Goal: Task Accomplishment & Management: Use online tool/utility

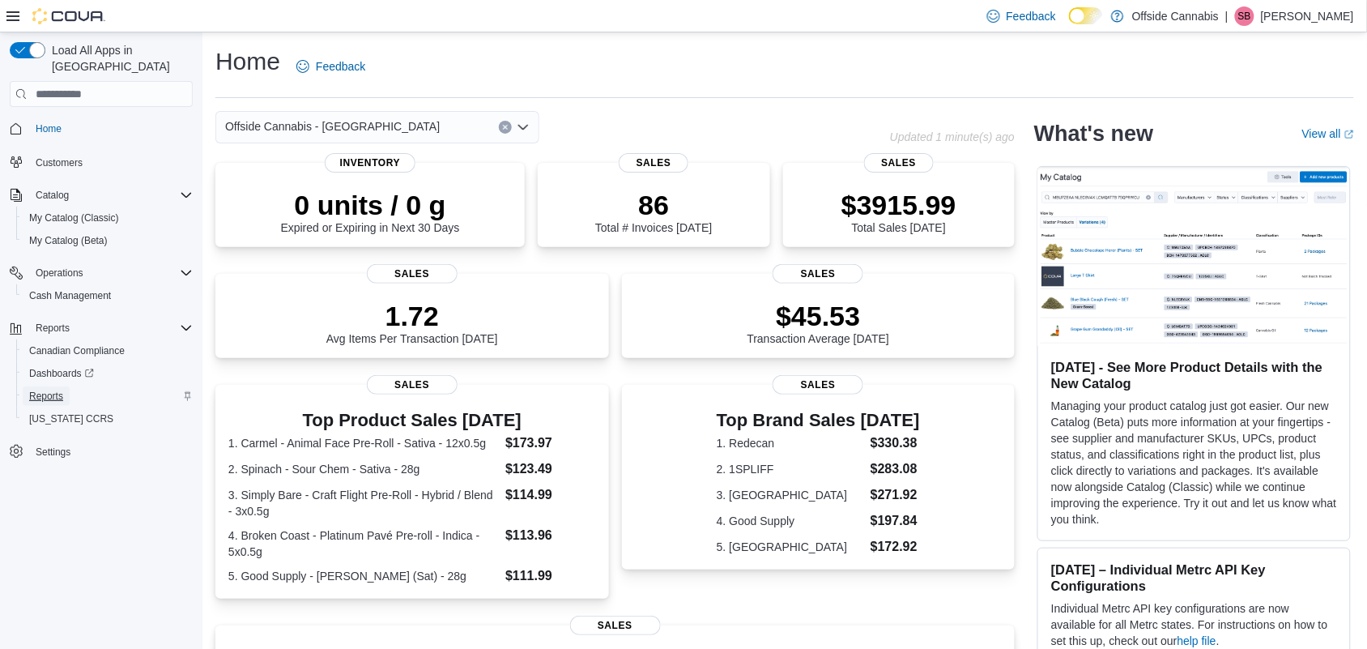
click at [54, 389] on span "Reports" at bounding box center [46, 395] width 34 height 13
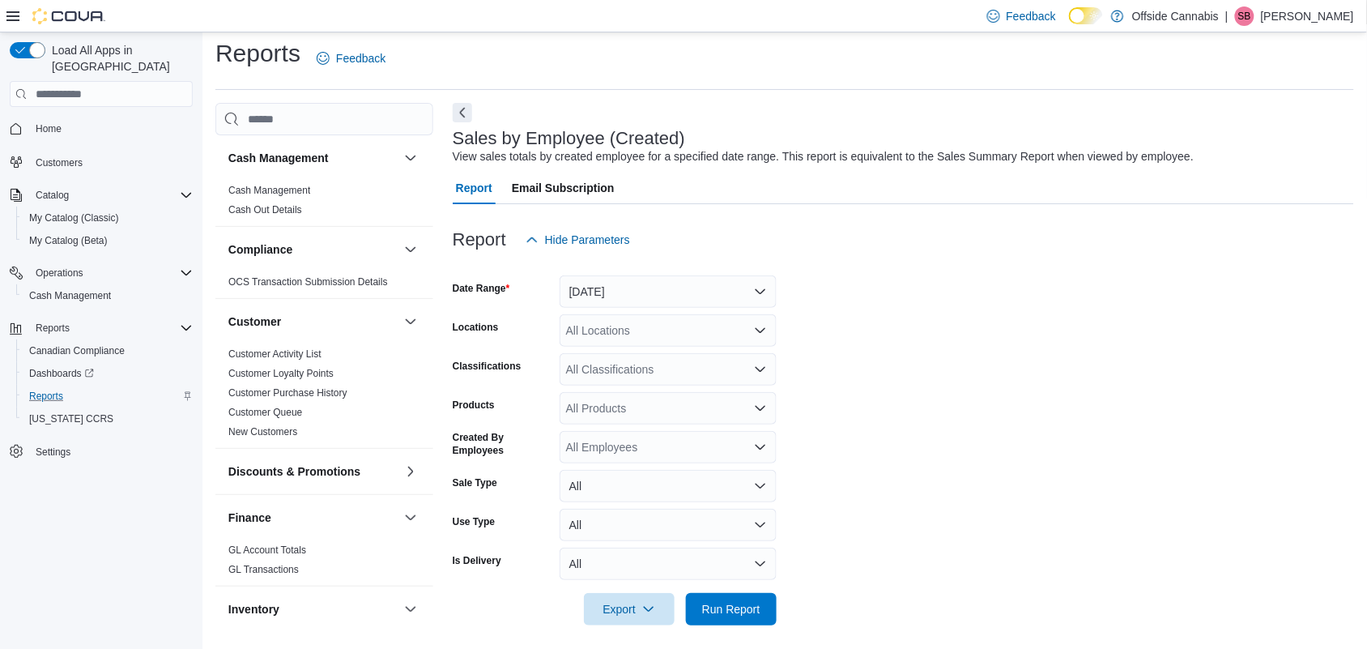
scroll to position [16, 0]
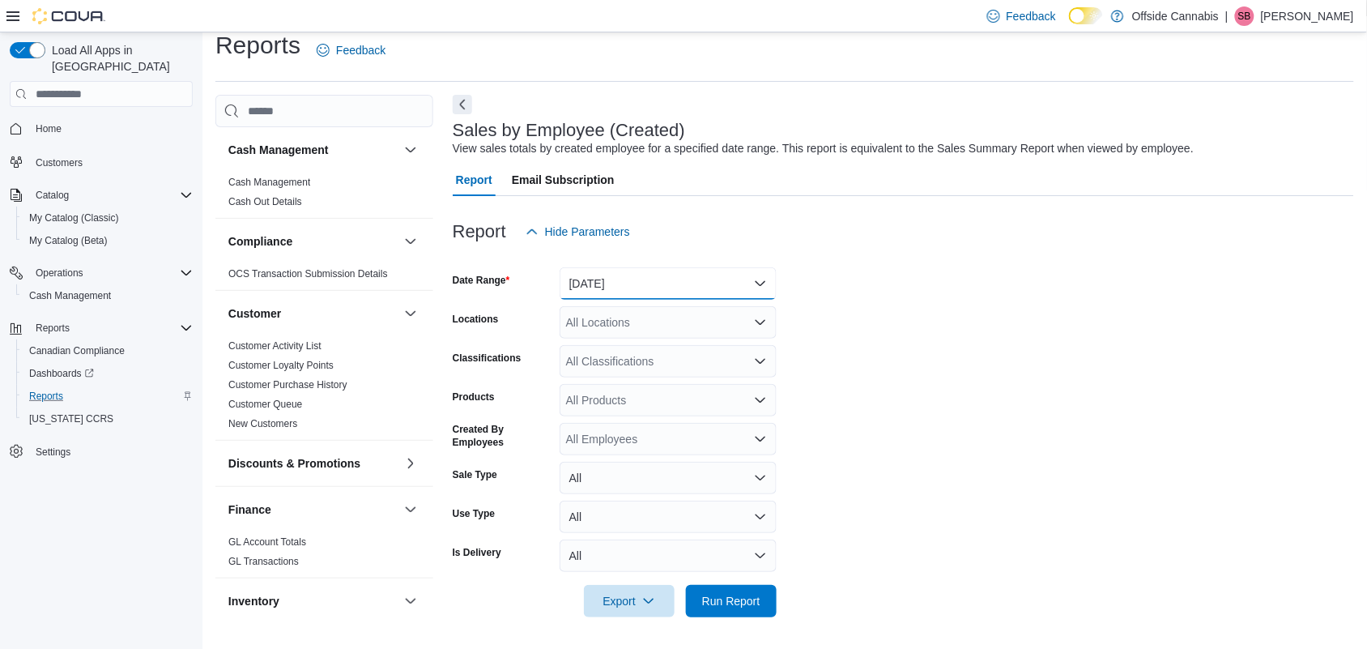
click at [650, 286] on button "[DATE]" at bounding box center [667, 283] width 217 height 32
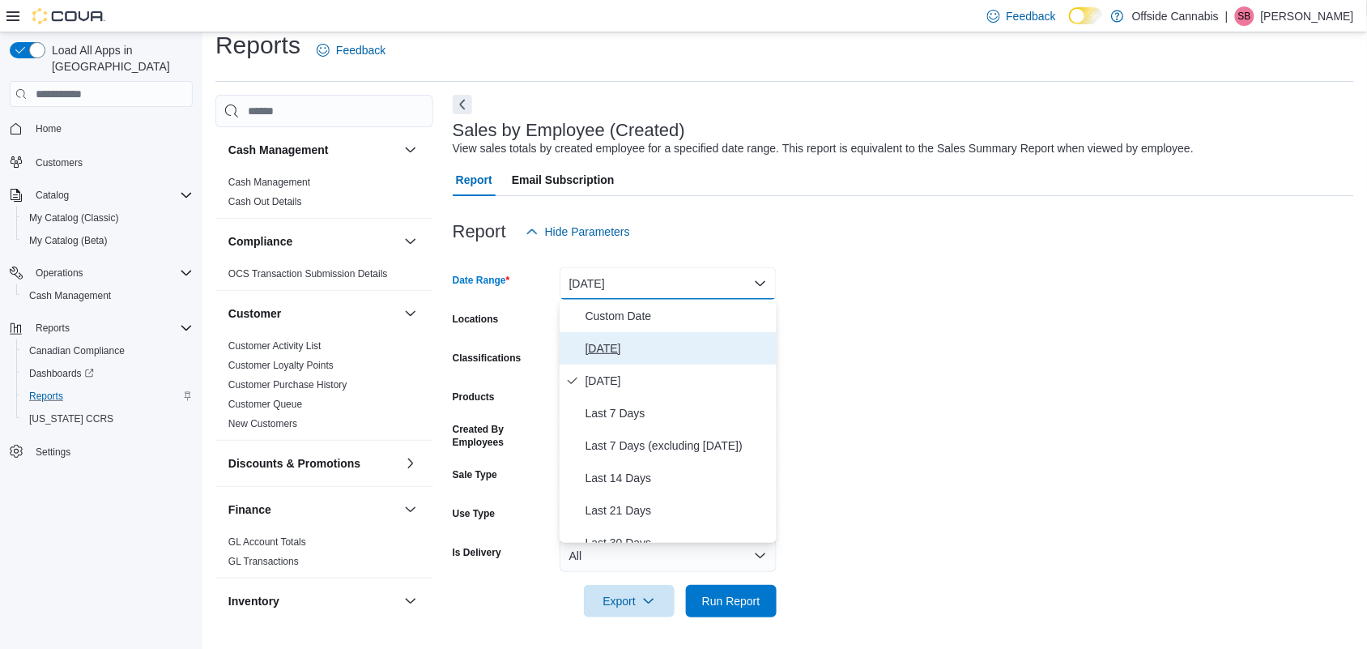
click at [598, 348] on span "[DATE]" at bounding box center [677, 347] width 185 height 19
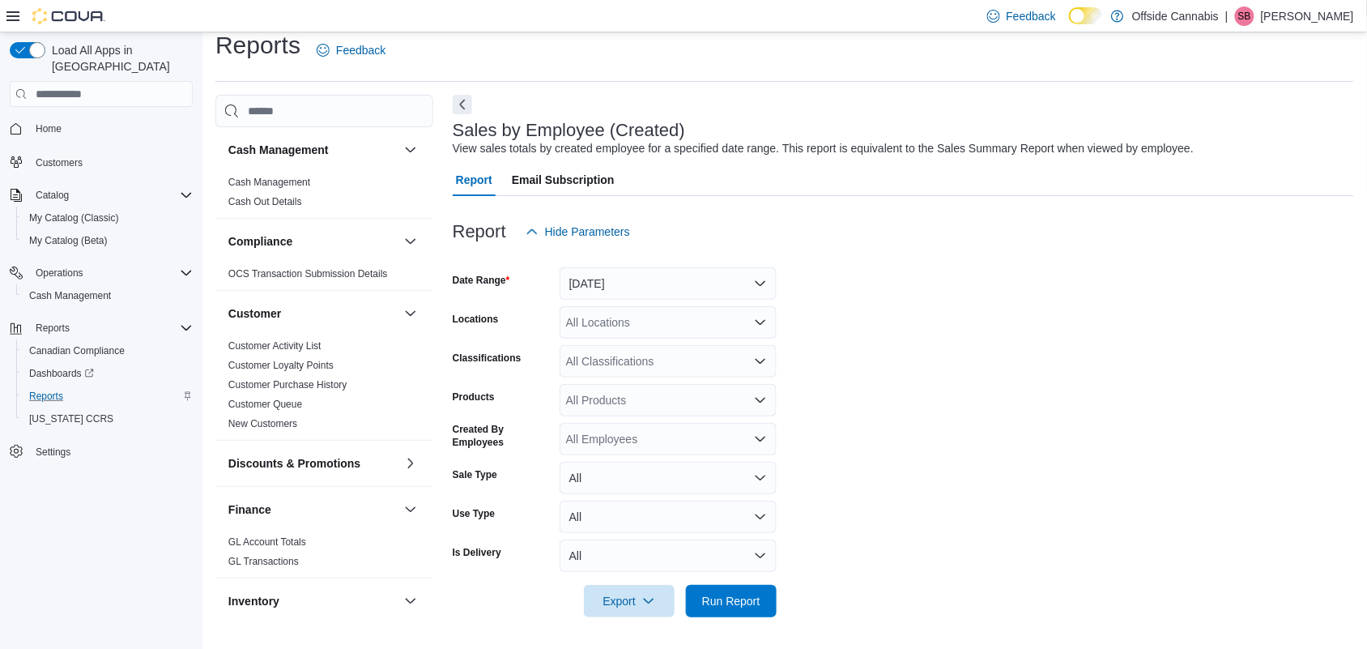
click at [1005, 304] on form "Date Range [DATE] Locations All Locations Classifications All Classifications P…" at bounding box center [903, 432] width 901 height 369
click at [709, 313] on div "All Locations" at bounding box center [667, 322] width 217 height 32
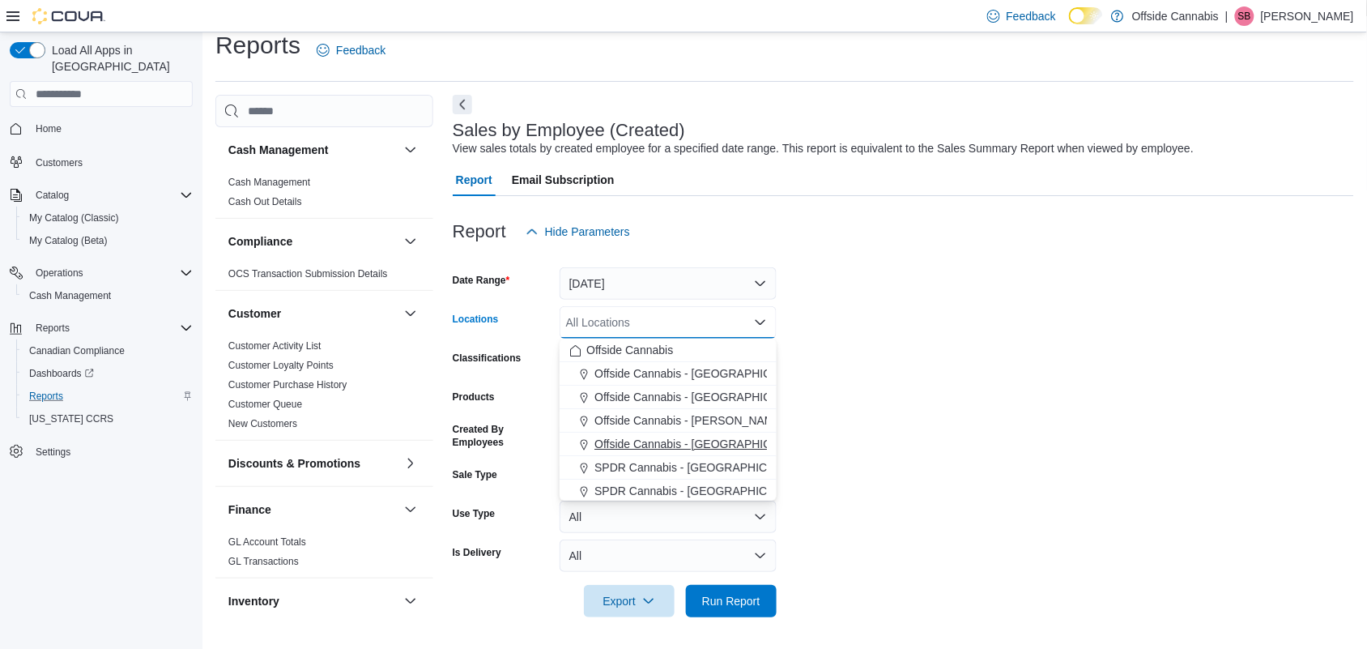
click at [717, 442] on span "Offside Cannabis - [GEOGRAPHIC_DATA]" at bounding box center [701, 444] width 215 height 16
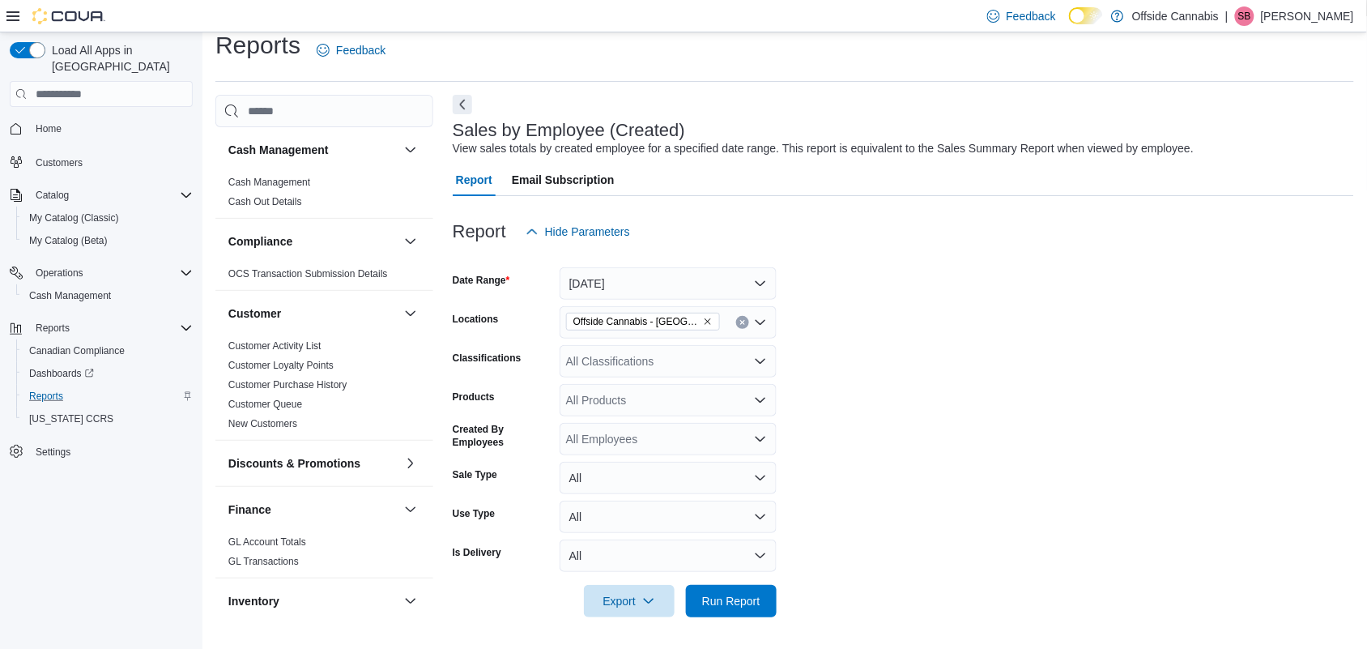
click at [903, 394] on form "Date Range [DATE] Locations Offside Cannabis - Port Perry Classifications All C…" at bounding box center [903, 432] width 901 height 369
click at [713, 440] on div "All Employees" at bounding box center [667, 439] width 217 height 32
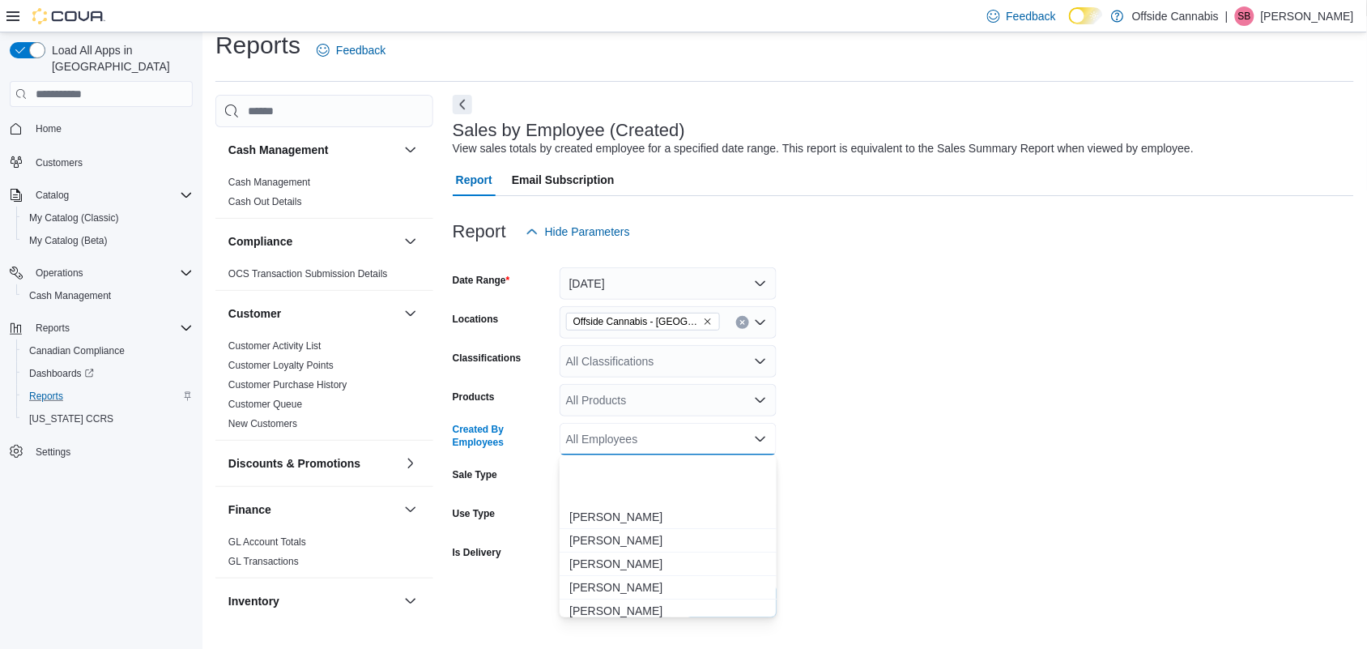
scroll to position [2023, 0]
click at [614, 579] on span "[PERSON_NAME]" at bounding box center [668, 580] width 198 height 16
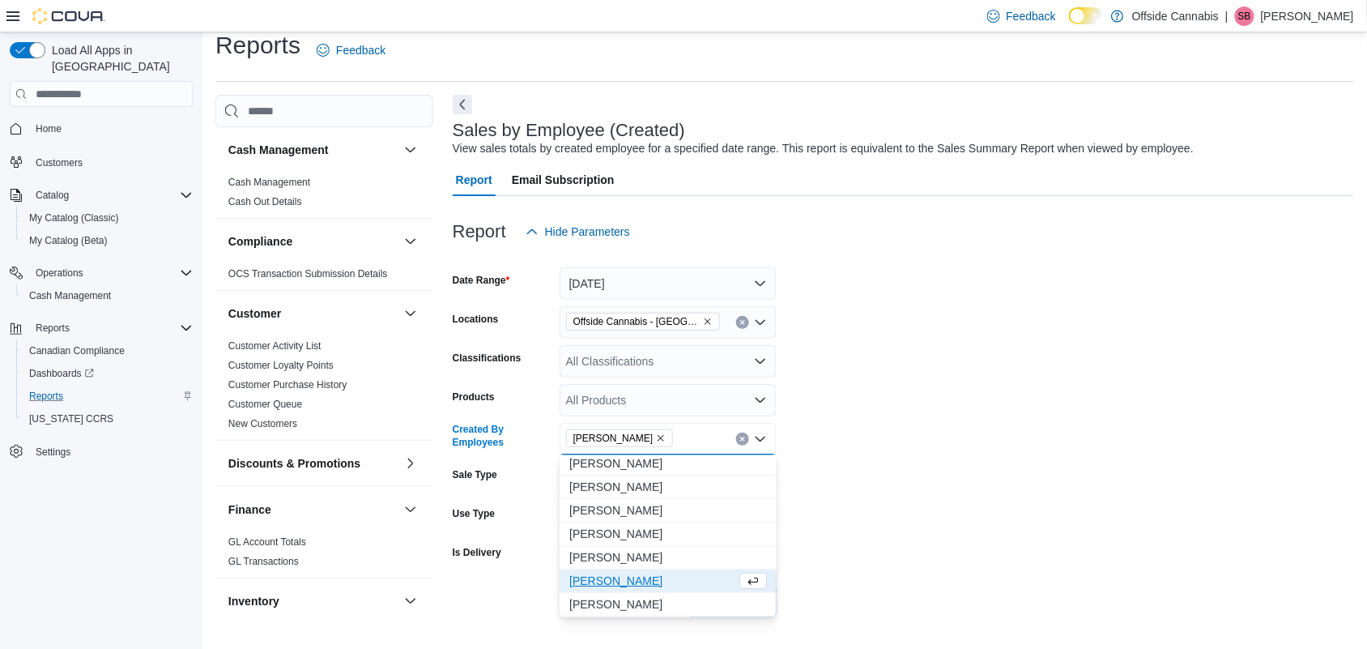
click at [952, 533] on form "Date Range [DATE] Locations Offside Cannabis - Port Perry Classifications All C…" at bounding box center [903, 432] width 901 height 369
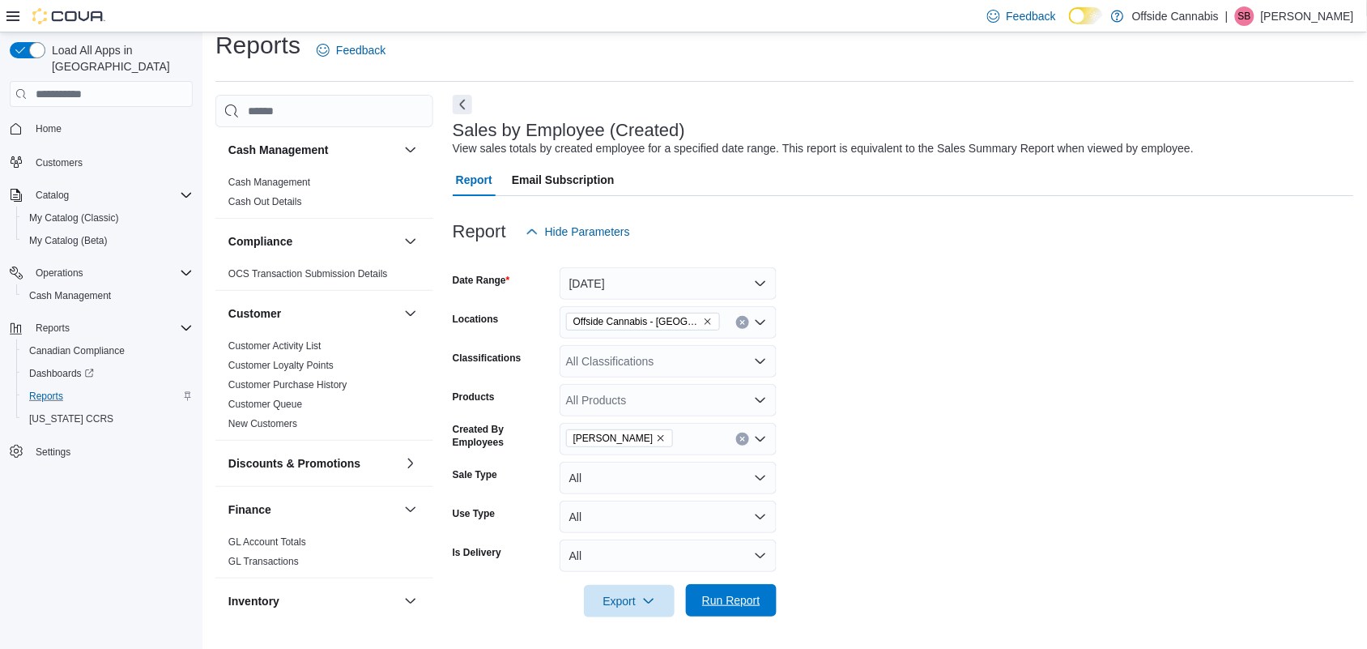
click at [759, 606] on span "Run Report" at bounding box center [731, 600] width 58 height 16
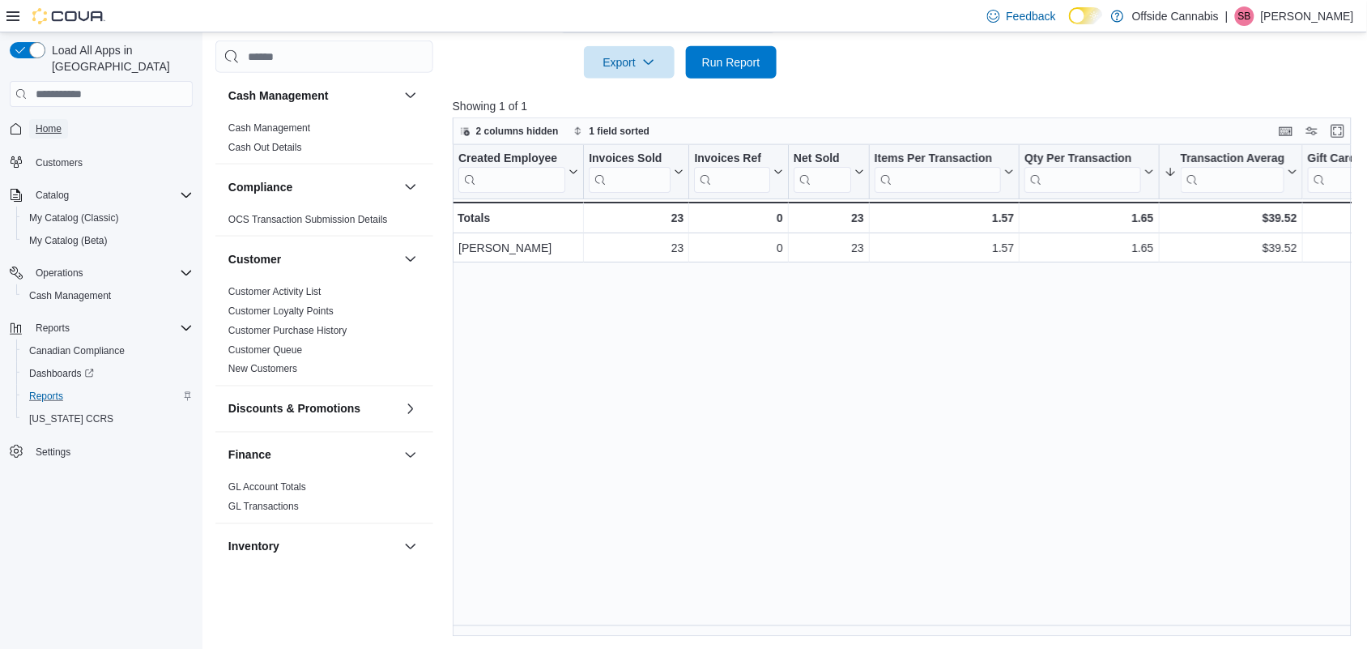
click at [47, 122] on span "Home" at bounding box center [49, 128] width 26 height 13
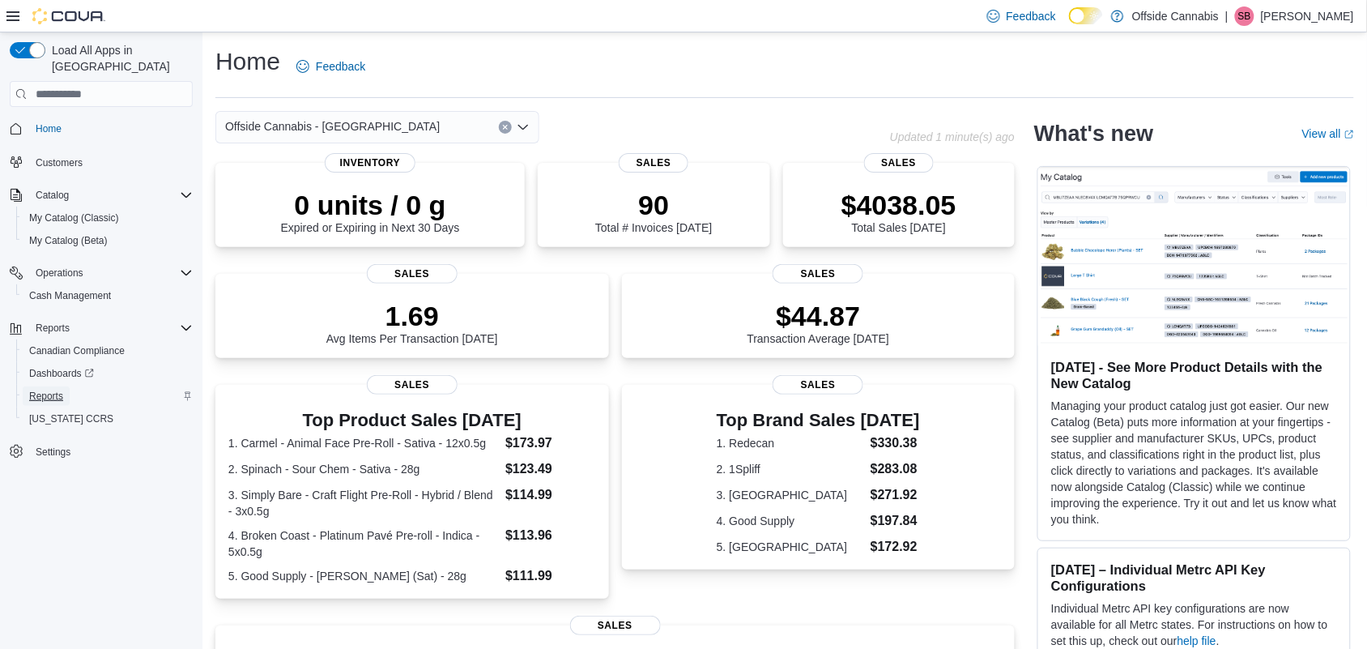
click at [59, 389] on span "Reports" at bounding box center [46, 395] width 34 height 13
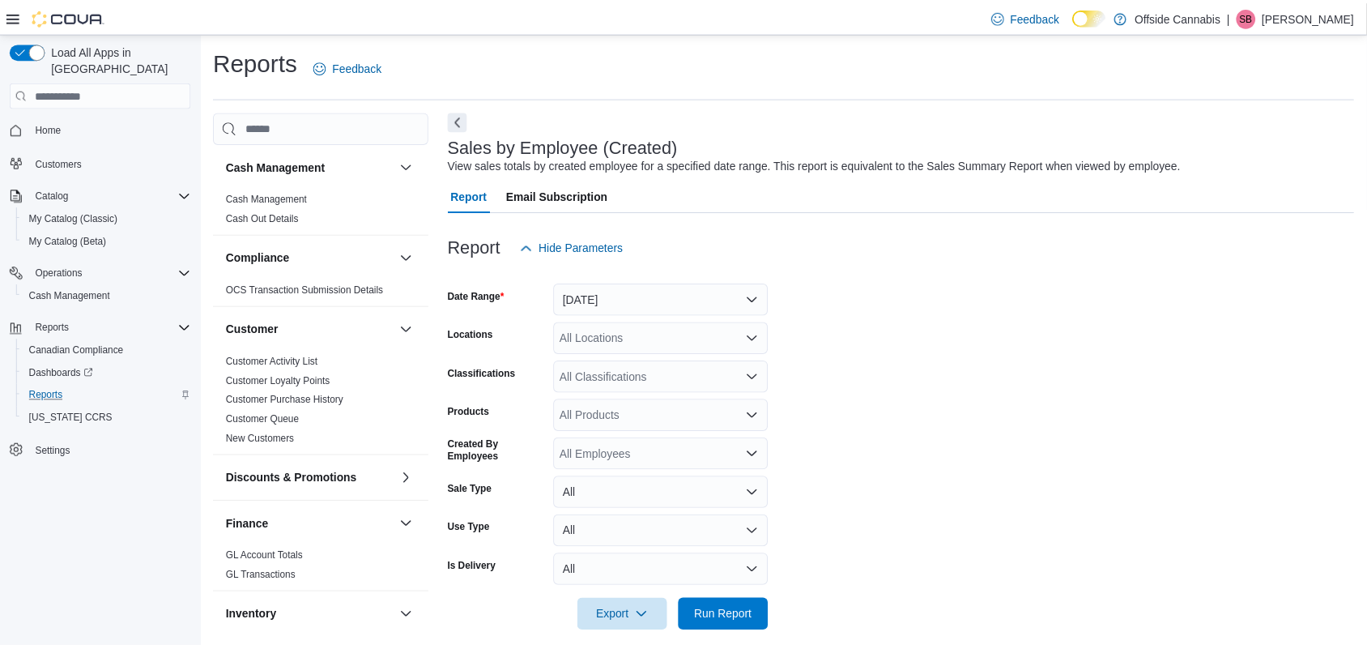
scroll to position [16, 0]
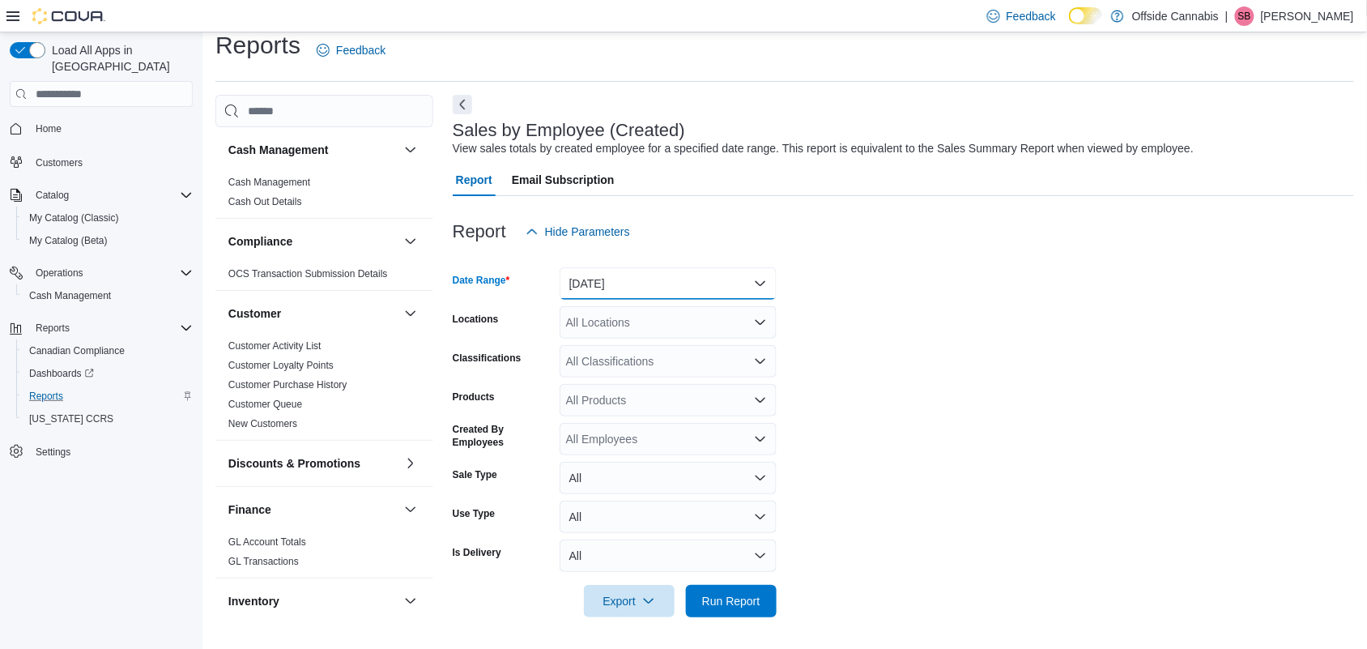
click at [745, 287] on button "[DATE]" at bounding box center [667, 283] width 217 height 32
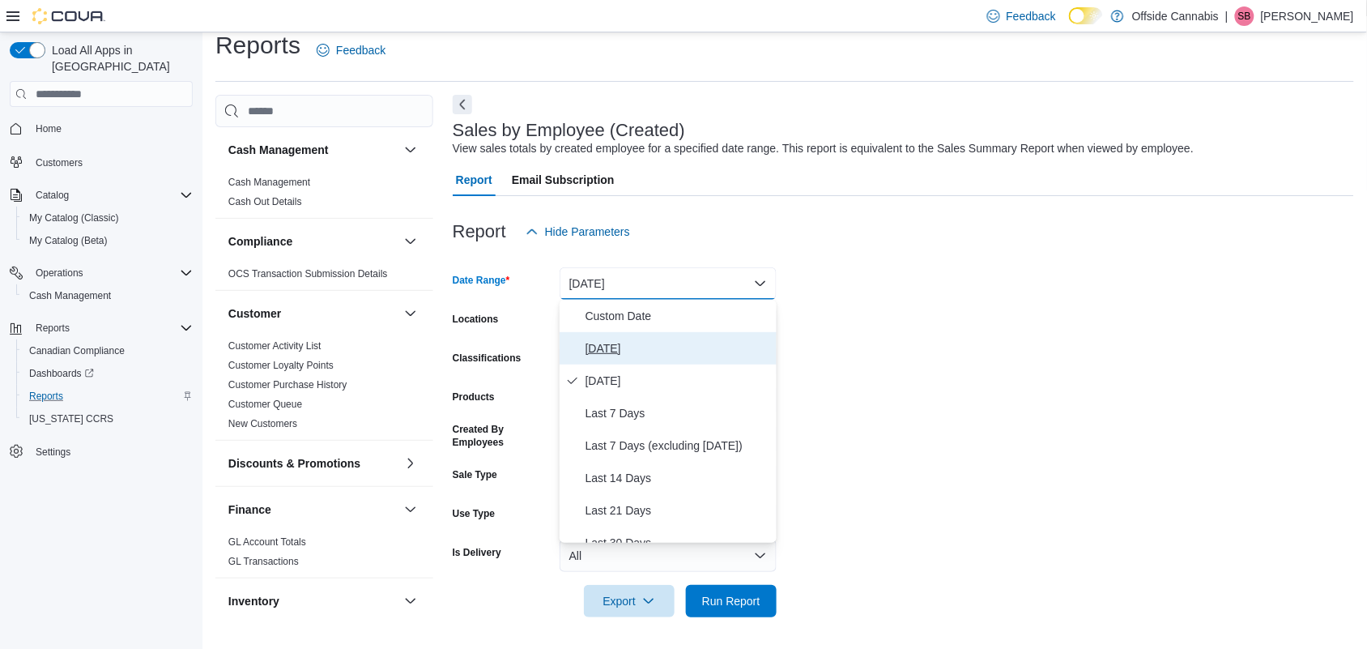
click at [605, 344] on span "[DATE]" at bounding box center [677, 347] width 185 height 19
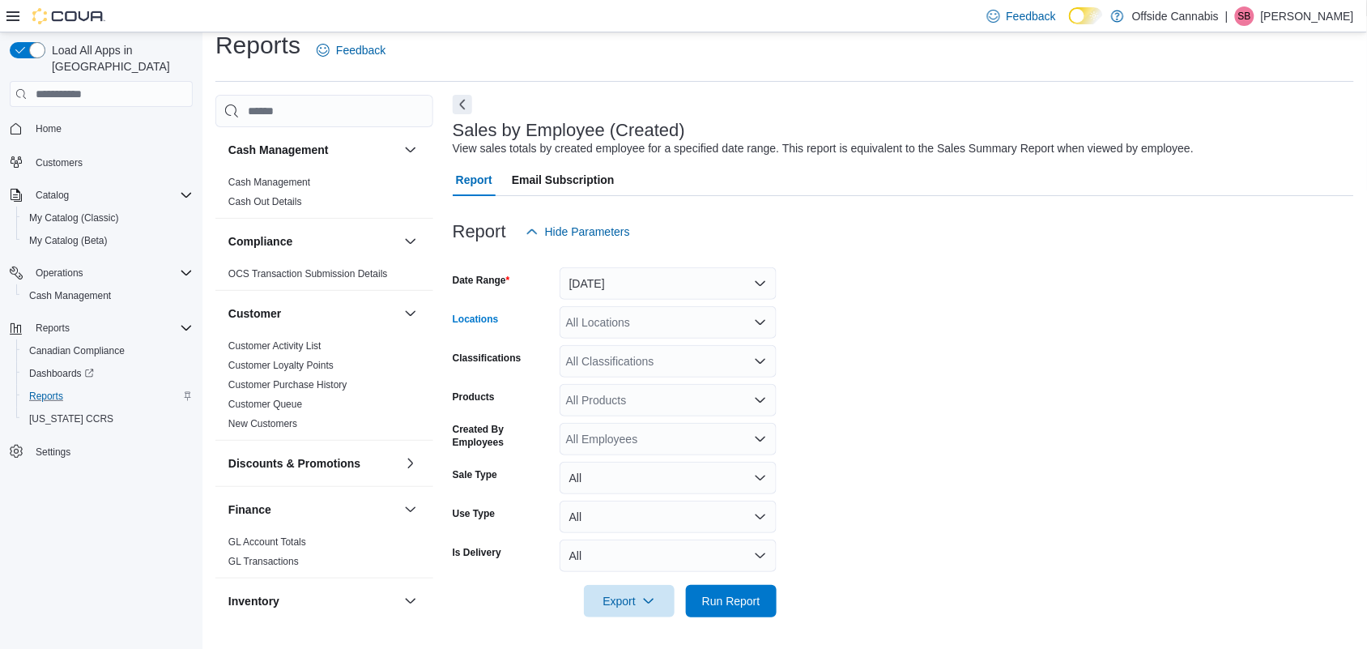
click at [738, 324] on div "All Locations" at bounding box center [667, 322] width 217 height 32
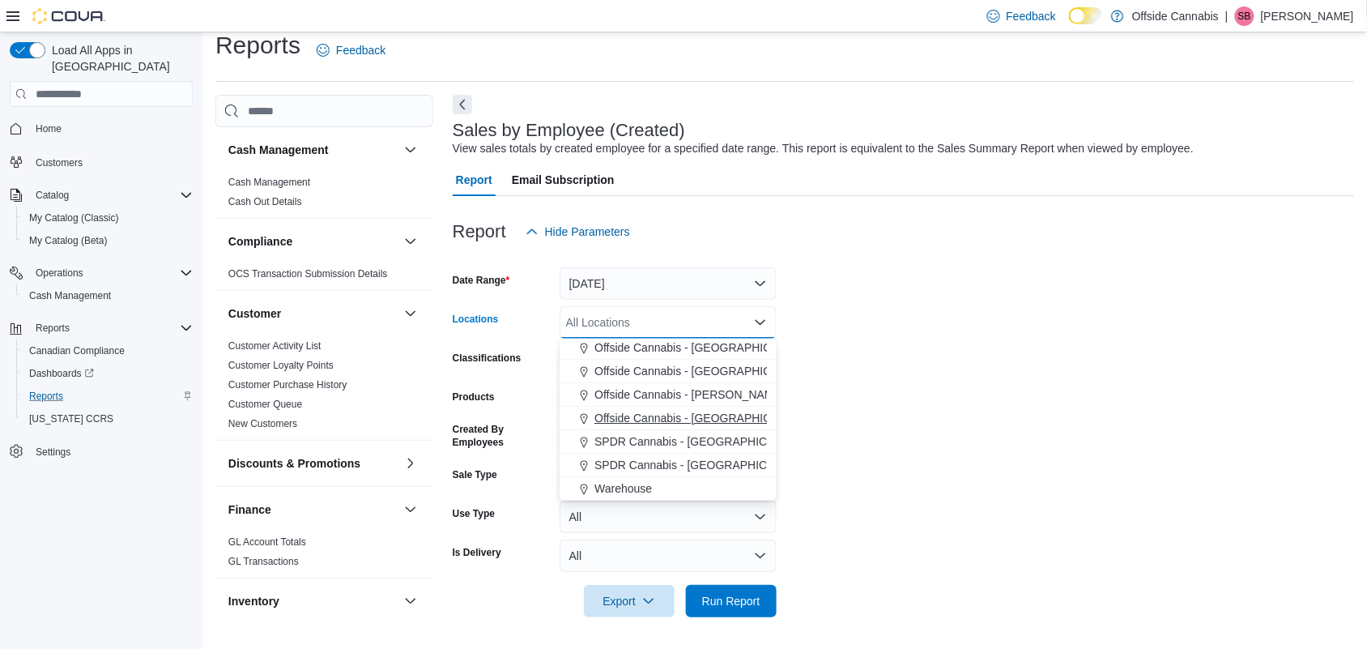
click at [709, 413] on span "Offside Cannabis - [GEOGRAPHIC_DATA]" at bounding box center [701, 418] width 215 height 16
click at [830, 393] on form "Date Range [DATE] Locations Offside [GEOGRAPHIC_DATA] - [GEOGRAPHIC_DATA] Combo…" at bounding box center [903, 432] width 901 height 369
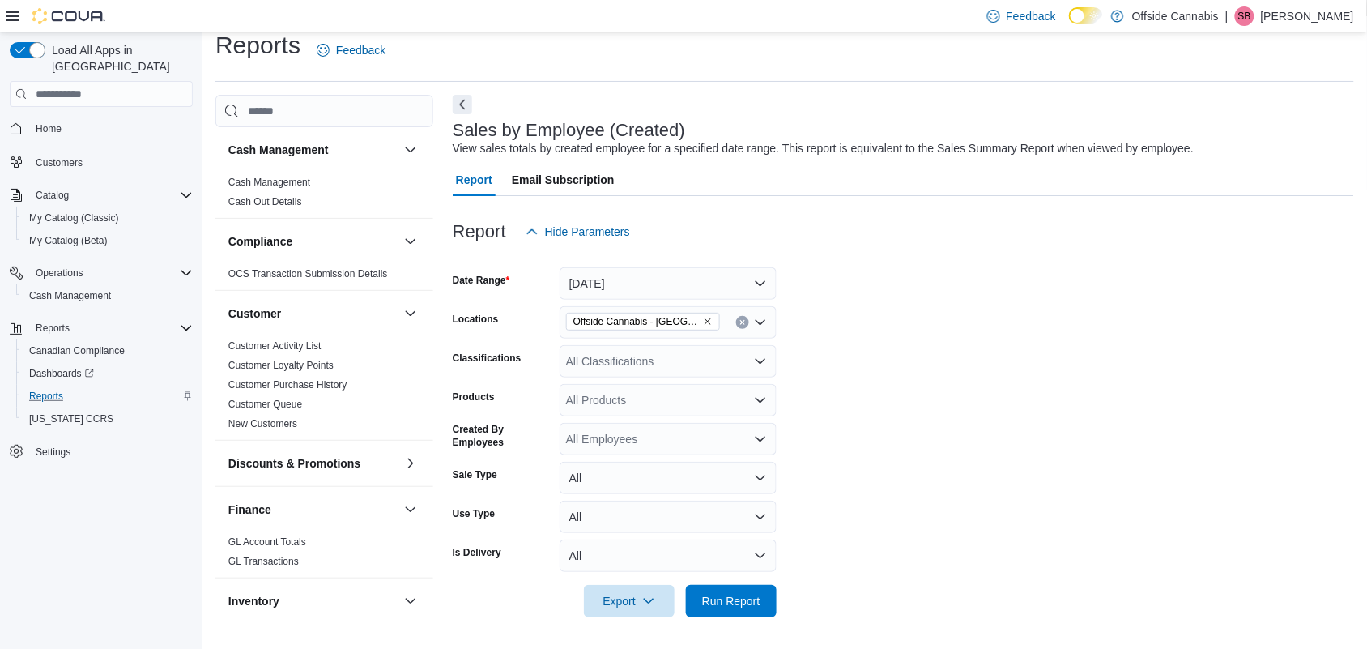
click at [638, 436] on div "All Employees" at bounding box center [667, 439] width 217 height 32
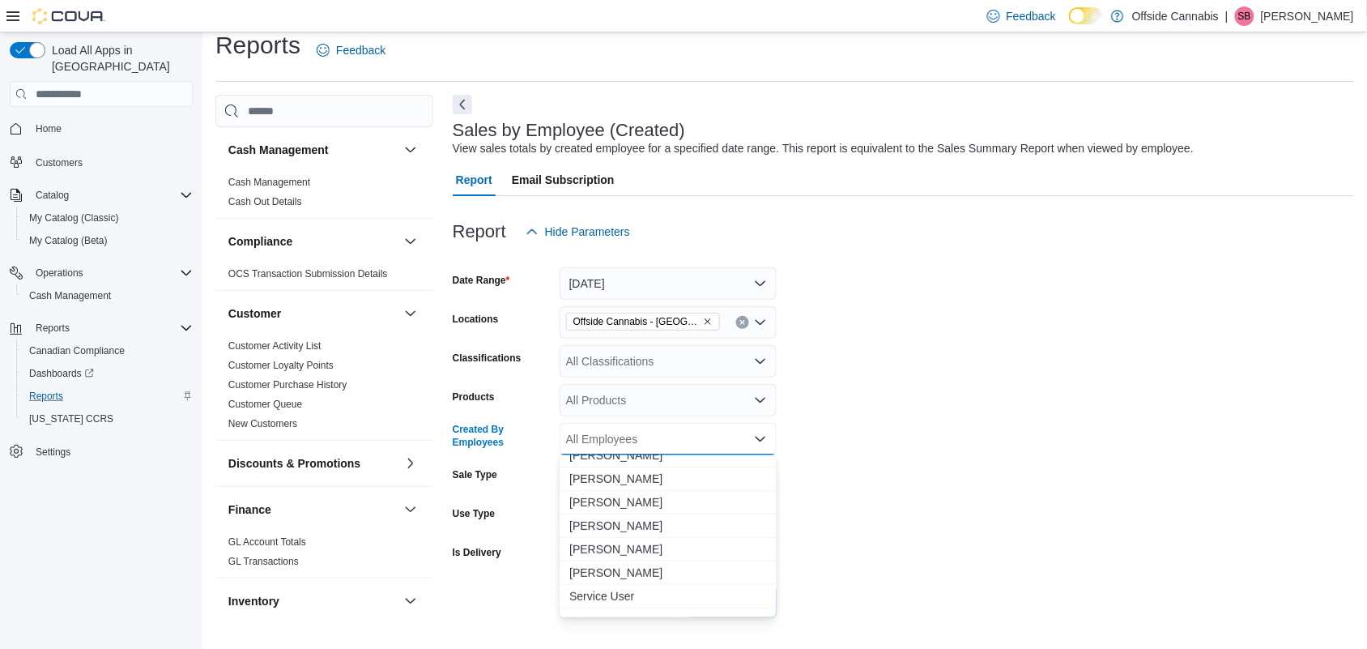
scroll to position [2024, 0]
click at [596, 572] on span "[PERSON_NAME]" at bounding box center [668, 579] width 198 height 16
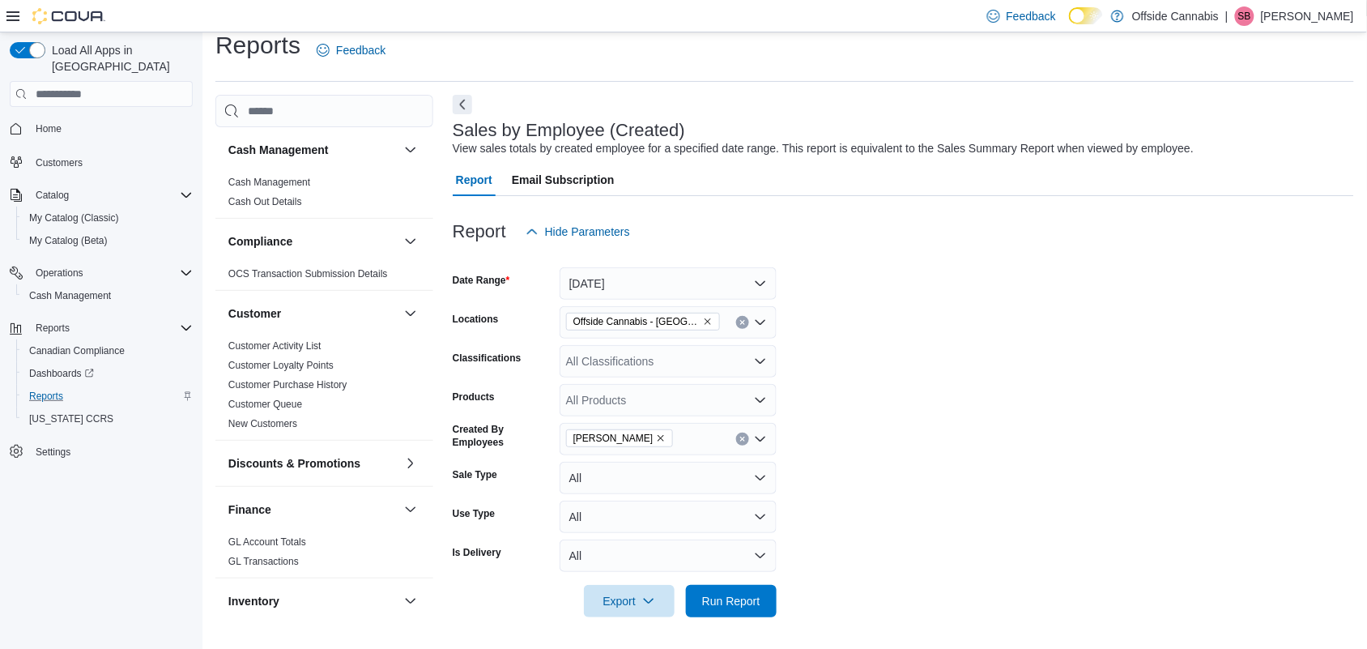
drag, startPoint x: 963, startPoint y: 462, endPoint x: 951, endPoint y: 464, distance: 12.4
click at [962, 462] on form "Date Range [DATE] Locations Offside Cannabis - Port Perry Classifications All C…" at bounding box center [903, 432] width 901 height 369
click at [730, 605] on span "Run Report" at bounding box center [731, 600] width 58 height 16
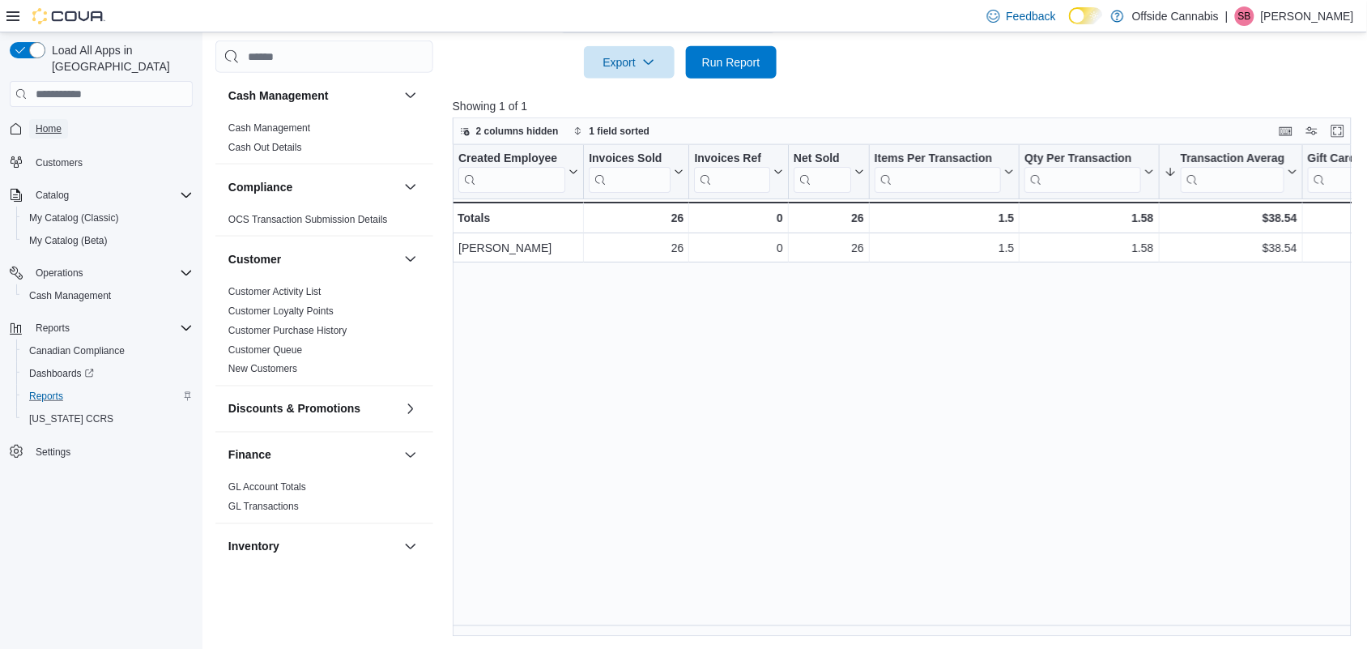
click at [53, 122] on span "Home" at bounding box center [49, 128] width 26 height 13
